Goal: Transaction & Acquisition: Purchase product/service

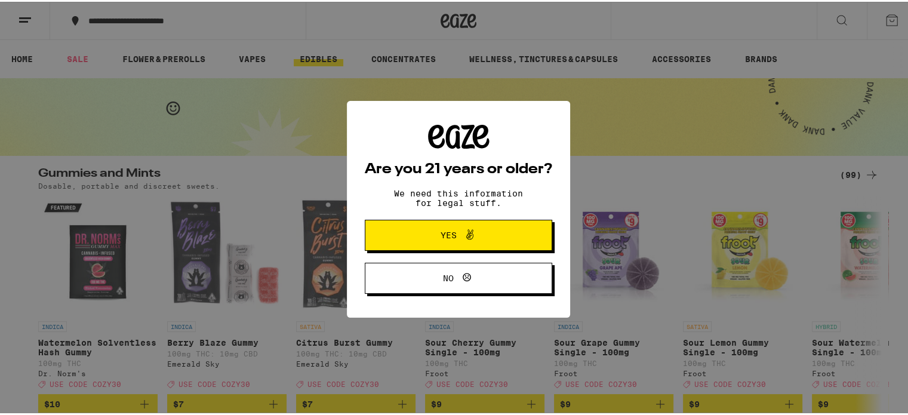
click at [441, 234] on span "Yes" at bounding box center [449, 233] width 16 height 8
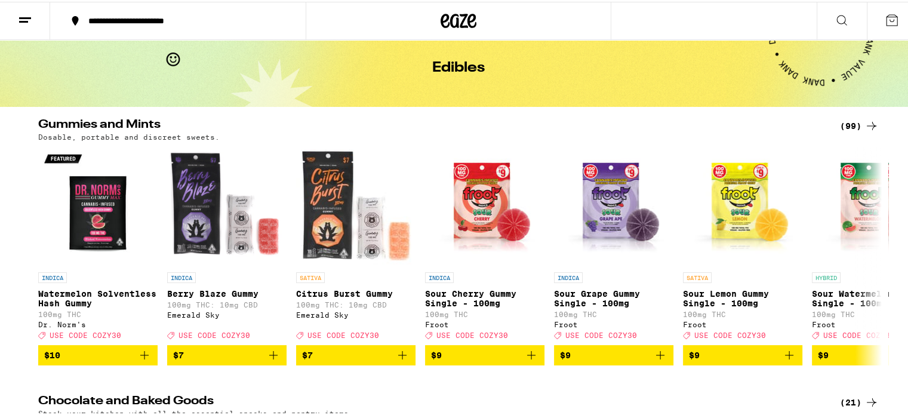
scroll to position [119, 0]
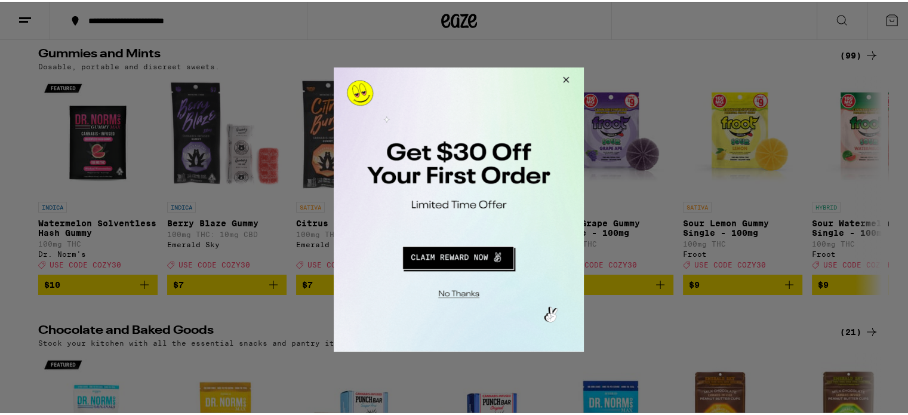
click at [567, 78] on button "Close Modal" at bounding box center [564, 81] width 32 height 29
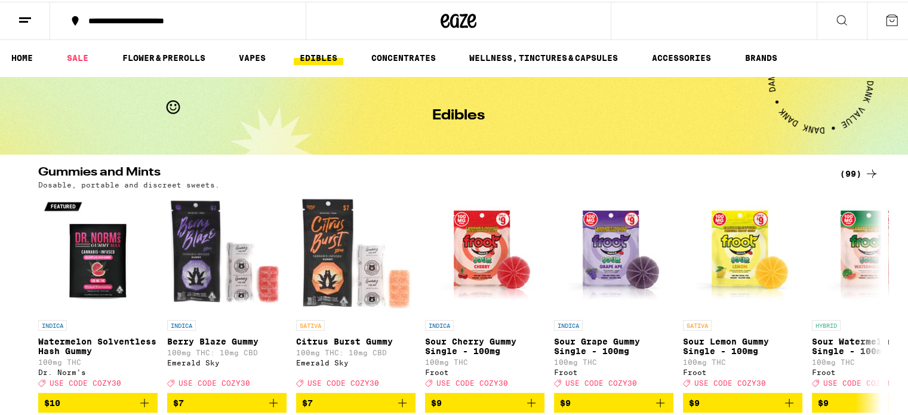
scroll to position [0, 0]
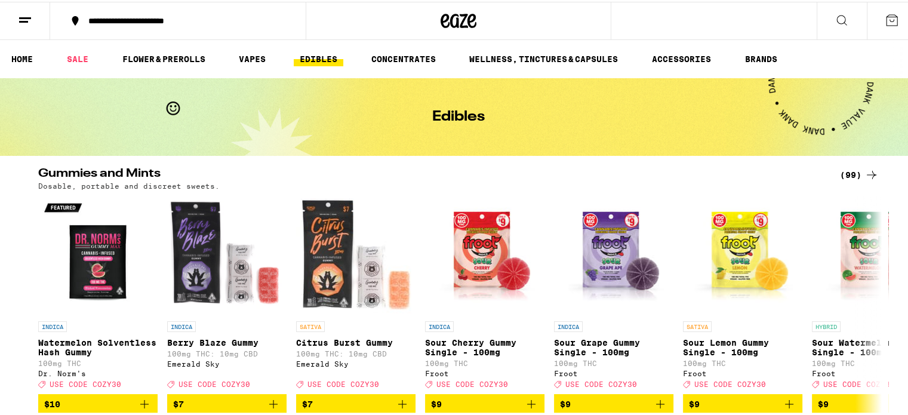
click at [865, 171] on icon at bounding box center [872, 173] width 14 height 14
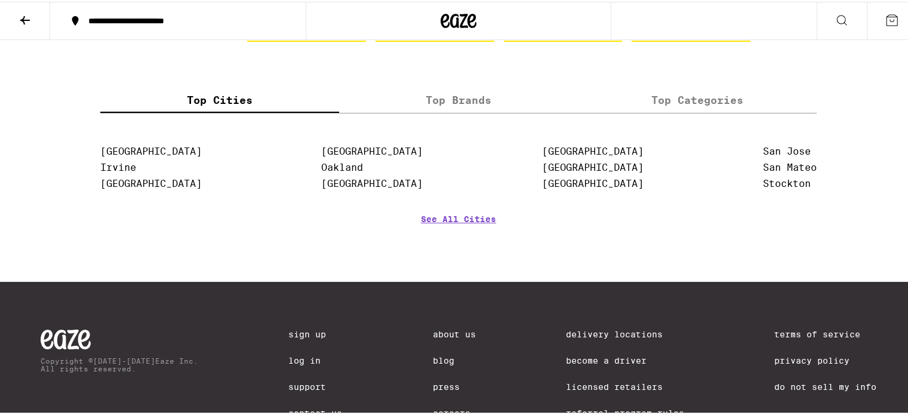
scroll to position [4181, 0]
